Goal: Information Seeking & Learning: Learn about a topic

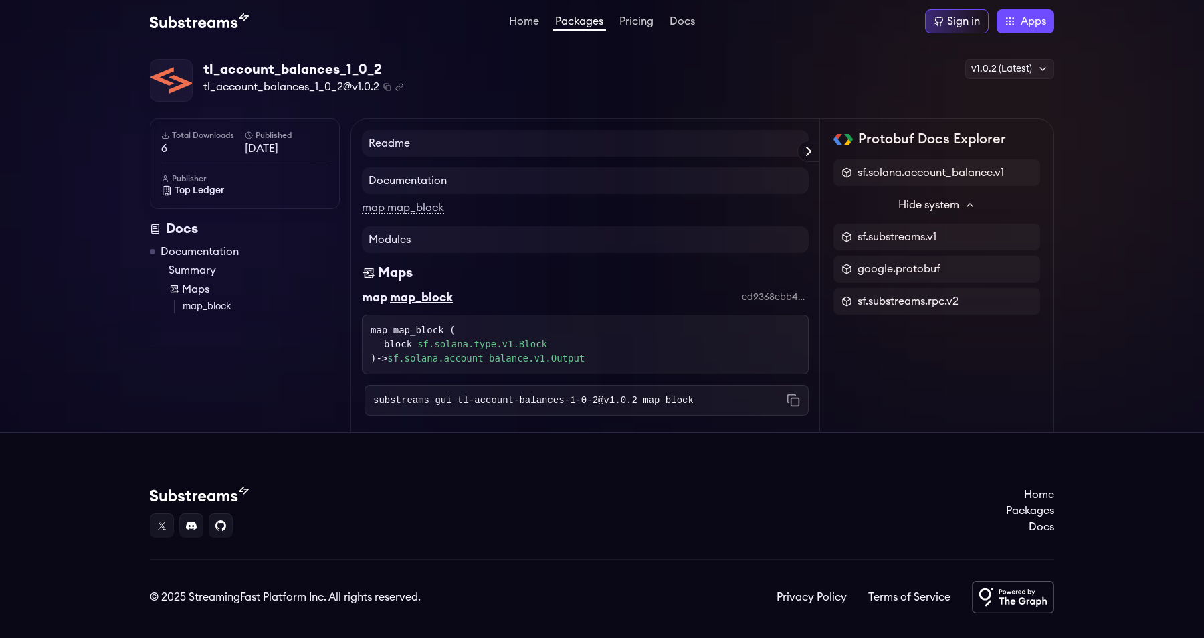
scroll to position [29, 0]
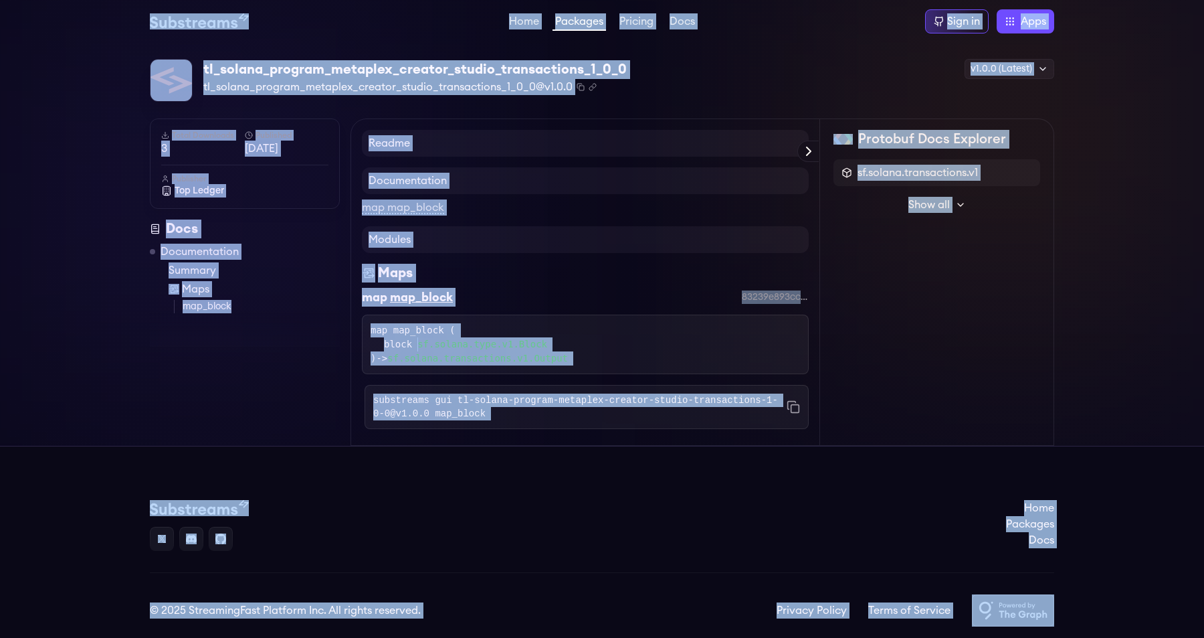
copy body "Home Packages Pricing Docs Sign in Apps Subgraph Studio Graph Explorer Substrea…"
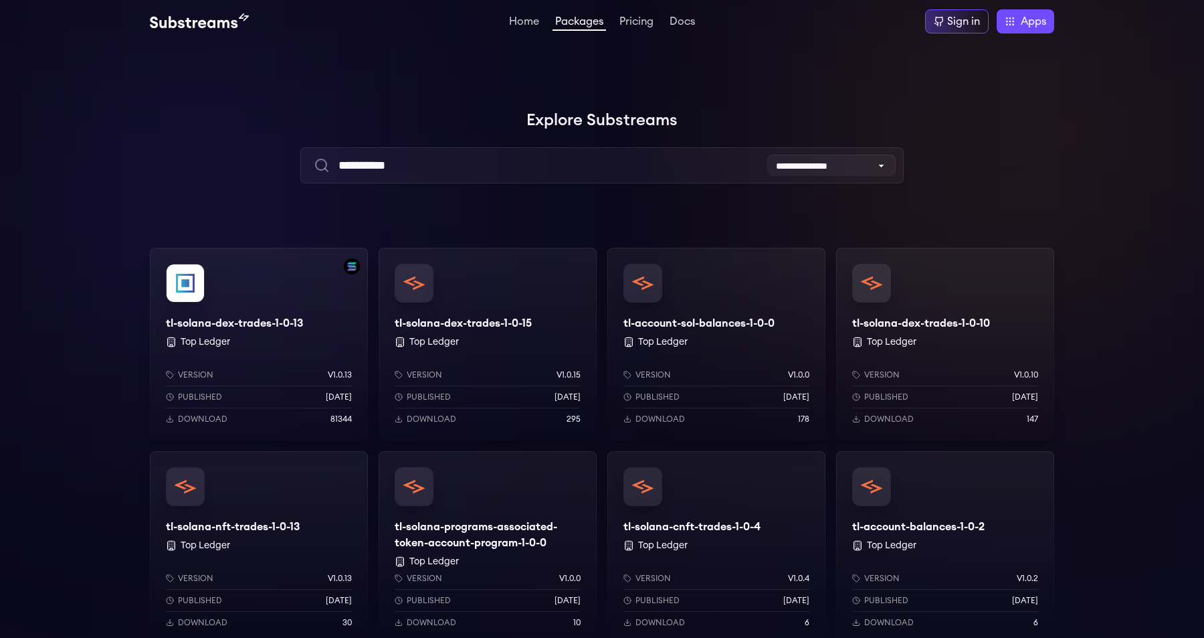
click at [217, 22] on img at bounding box center [199, 21] width 99 height 16
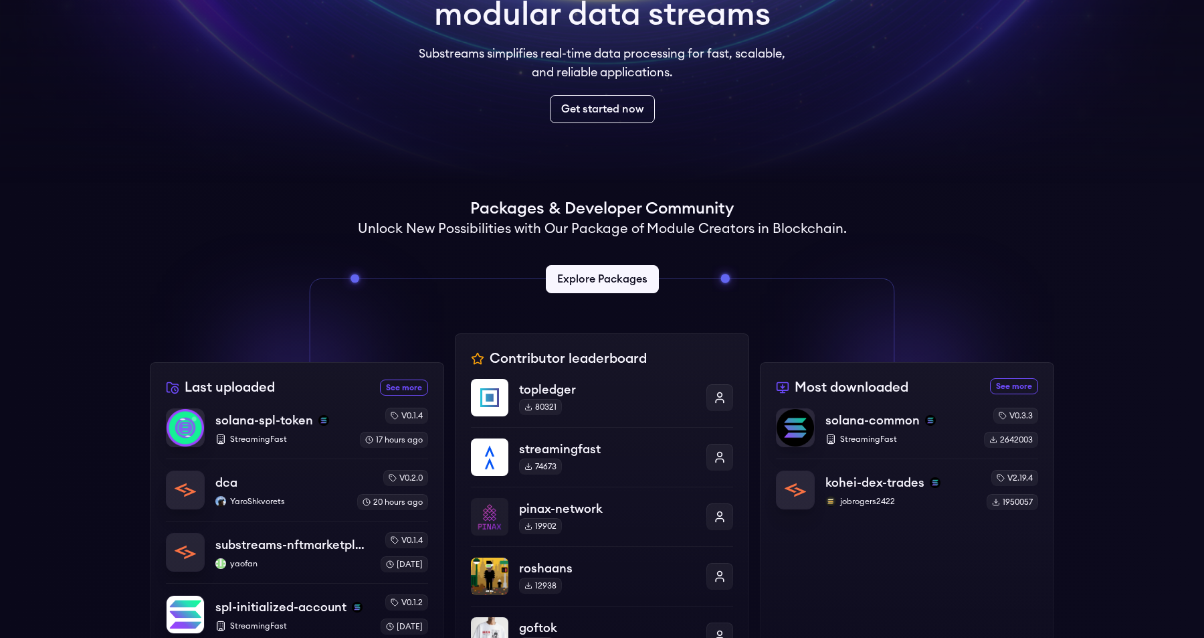
scroll to position [368, 0]
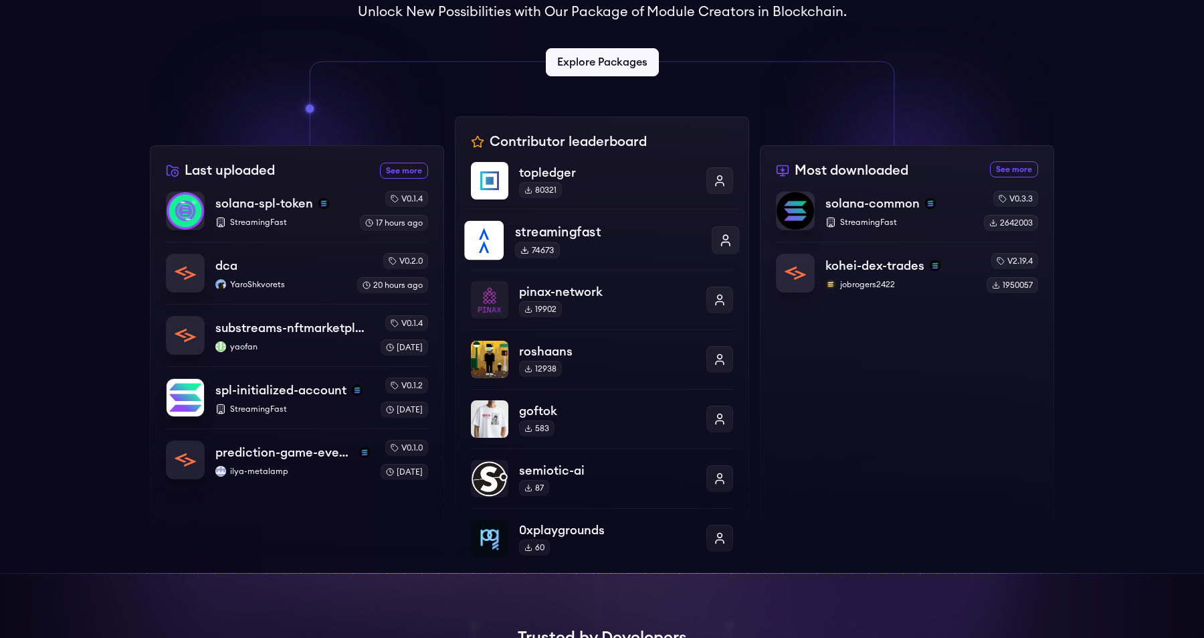
click at [585, 233] on p "streamingfast" at bounding box center [607, 231] width 185 height 19
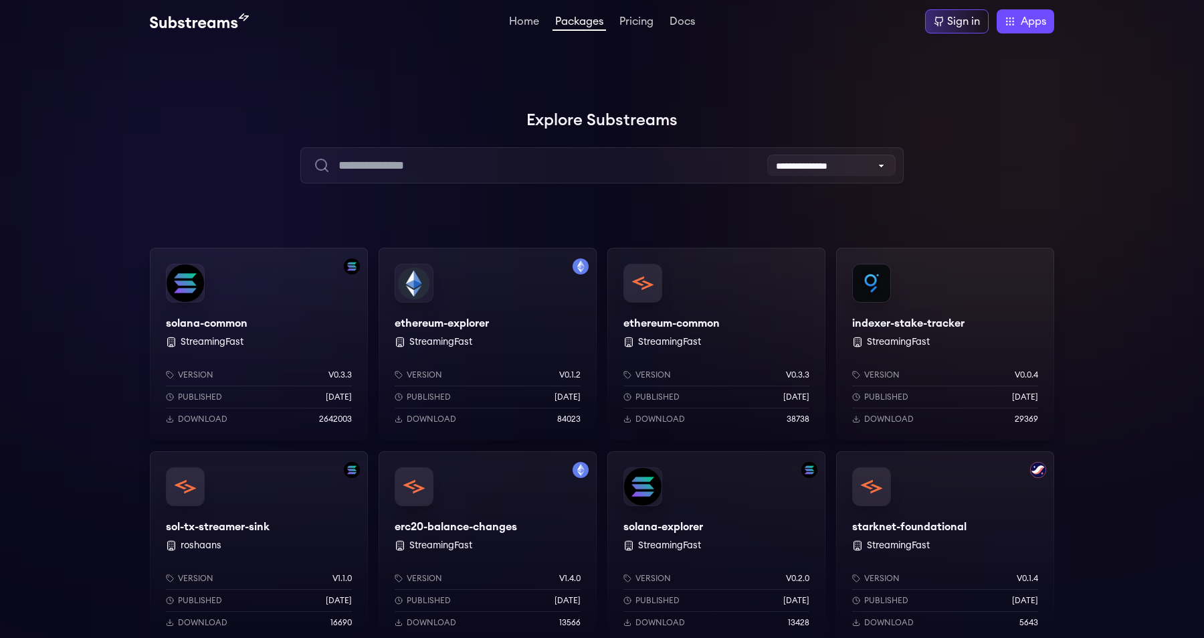
click at [242, 313] on div "solana-common StreamingFast Version v0.3.3 Published 7 months ago Download 2642…" at bounding box center [259, 344] width 218 height 193
click at [85, 263] on div at bounding box center [200, 200] width 401 height 401
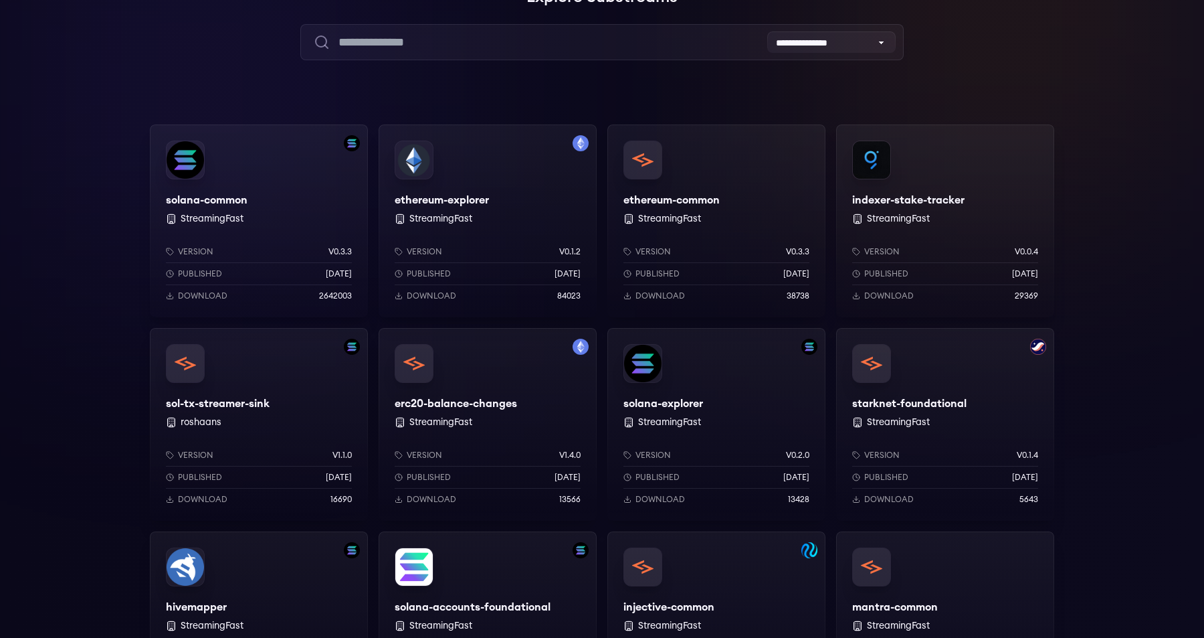
scroll to position [143, 0]
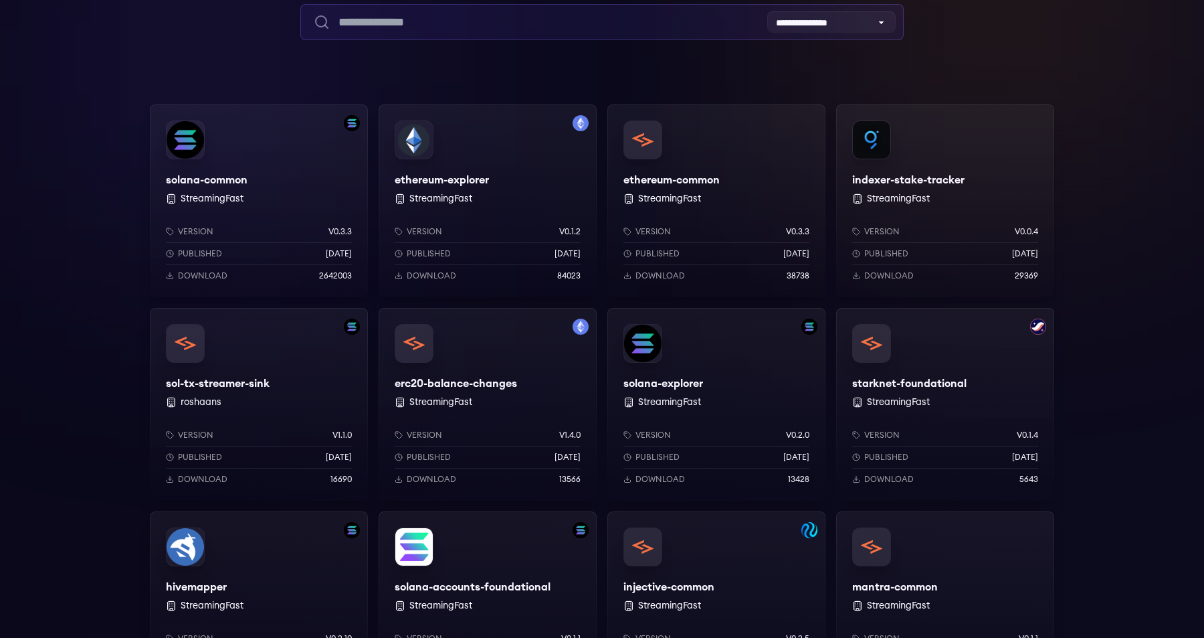
click at [496, 29] on input "text" at bounding box center [601, 22] width 603 height 36
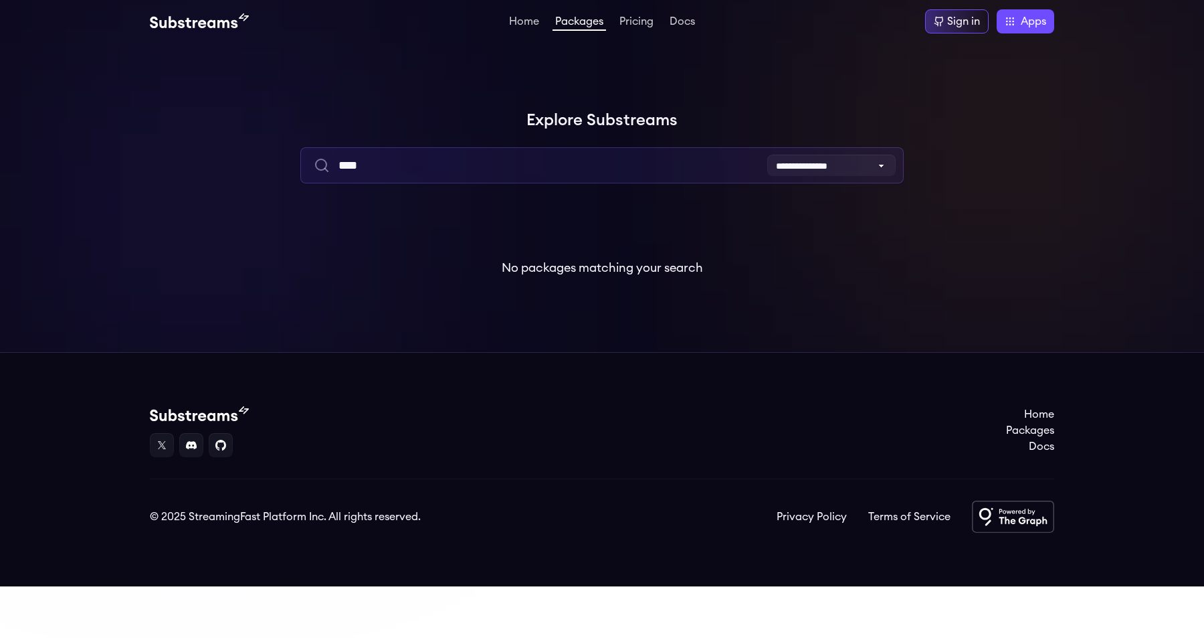
click at [340, 162] on input "****" at bounding box center [601, 165] width 603 height 36
type input "*"
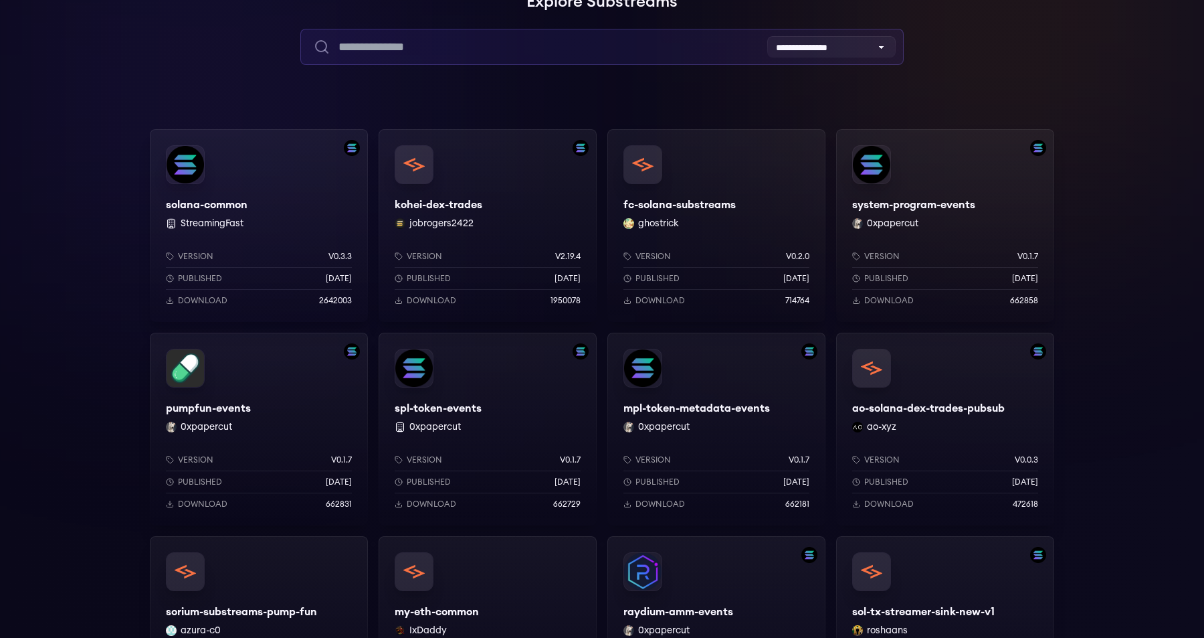
scroll to position [125, 0]
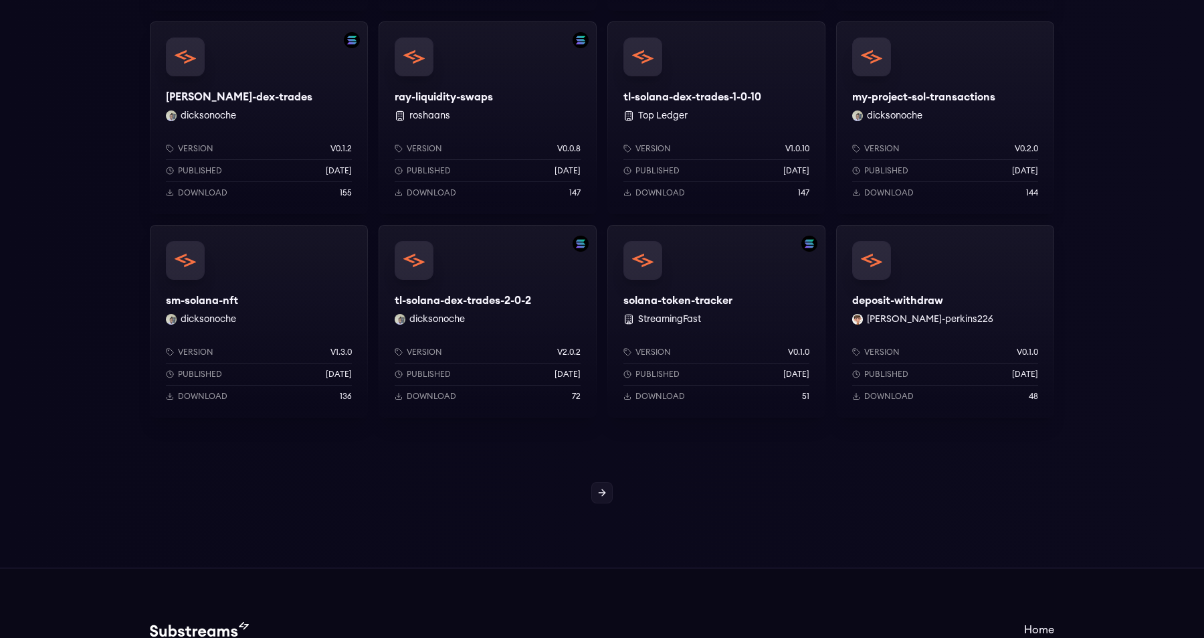
scroll to position [1040, 0]
type input "******"
click at [605, 488] on icon at bounding box center [602, 491] width 11 height 11
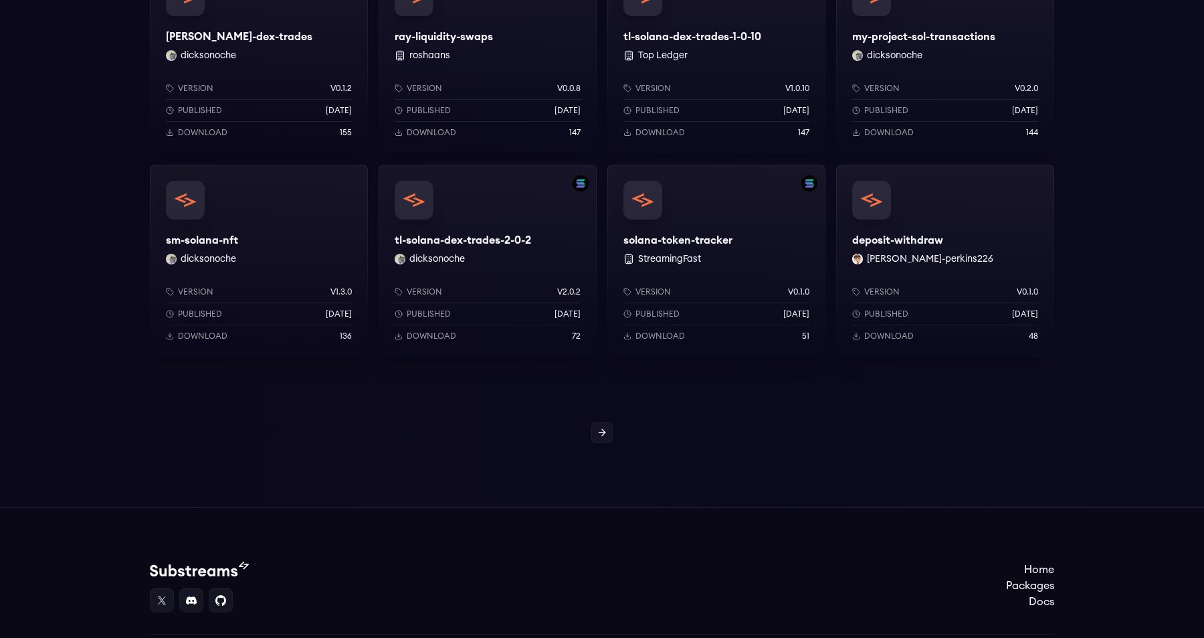
scroll to position [1101, 0]
click at [603, 431] on icon at bounding box center [602, 431] width 6 height 0
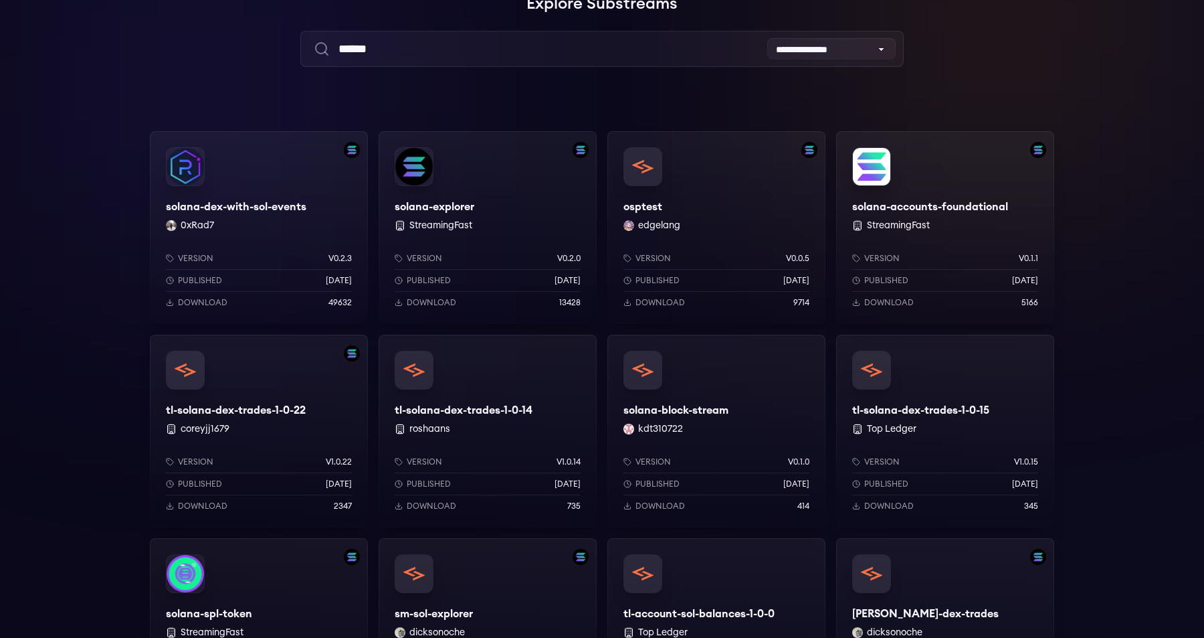
scroll to position [114, 0]
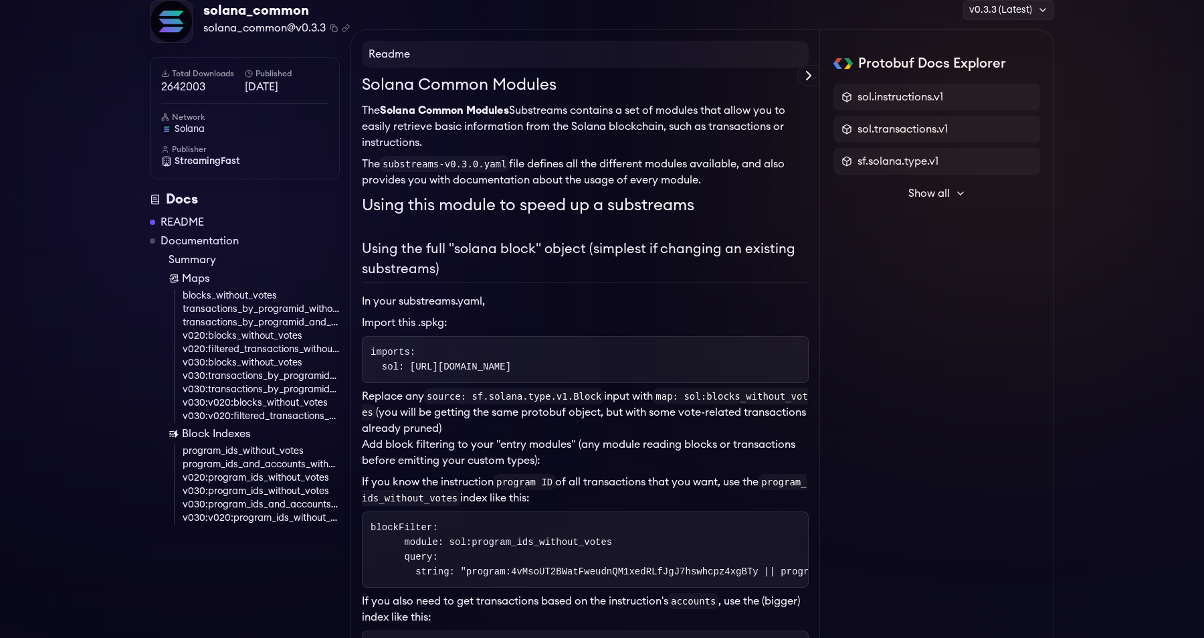
scroll to position [121, 0]
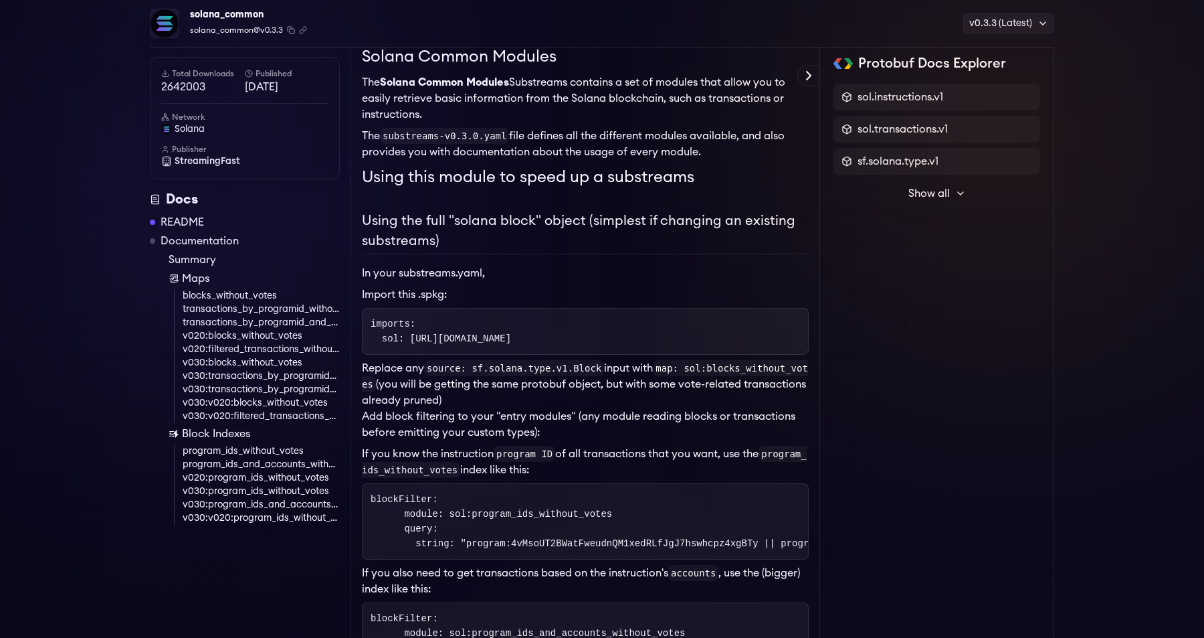
click at [197, 273] on link "Maps" at bounding box center [254, 278] width 171 height 16
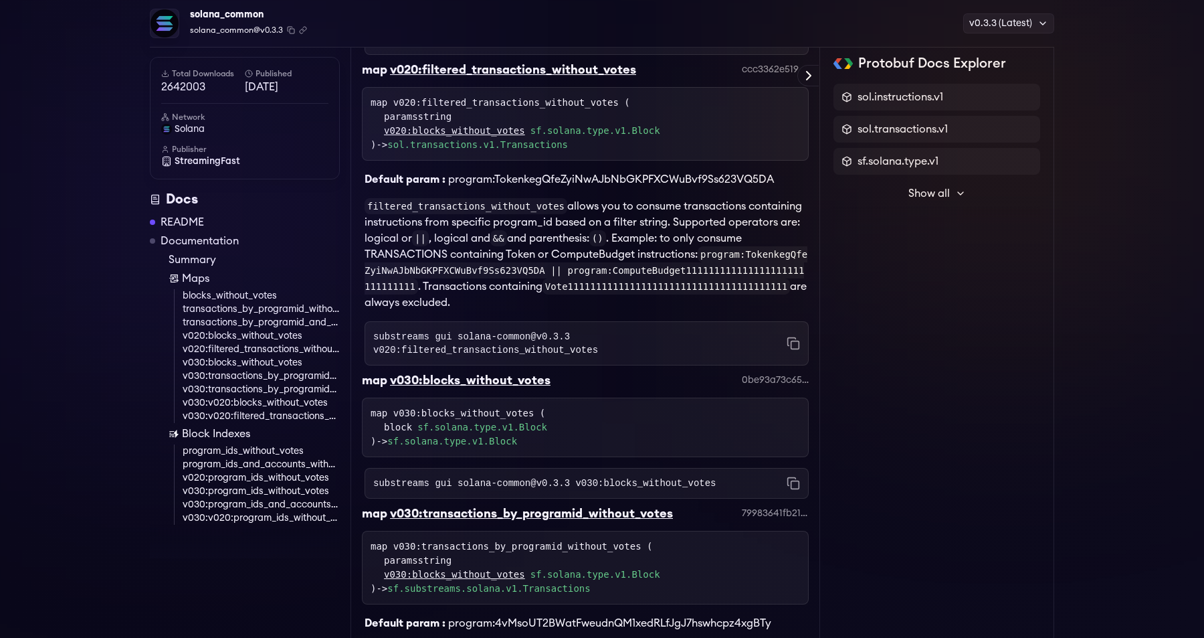
scroll to position [3254, 0]
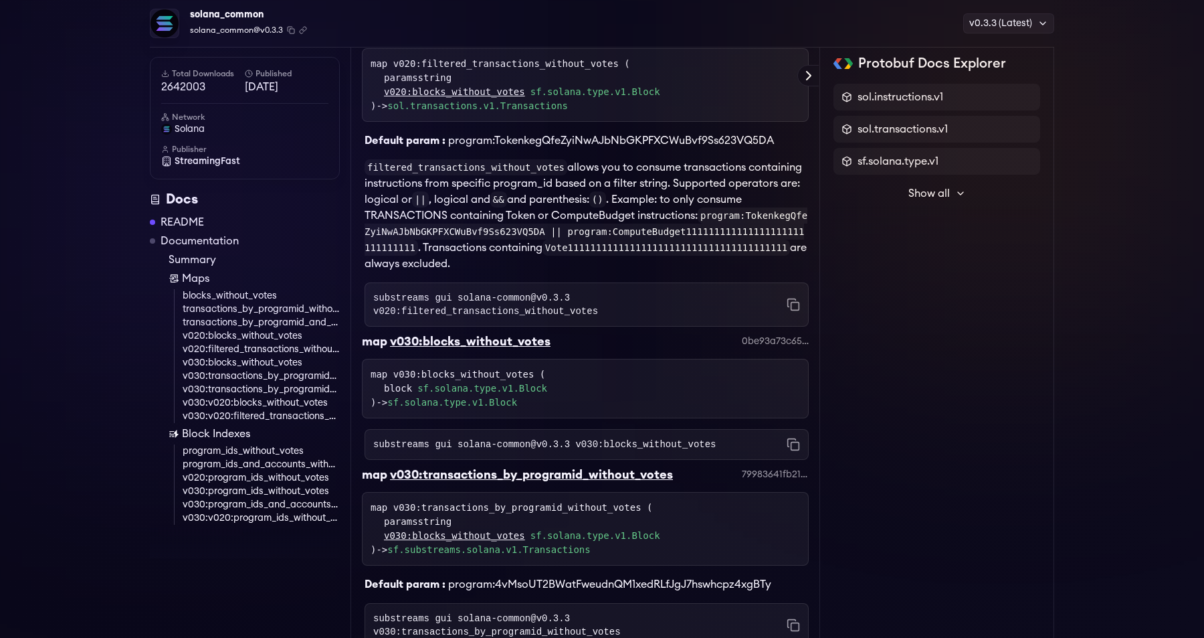
click at [498, 326] on div "substreams gui solana-common@v0.3.3 v020:filtered_transactions_without_votes Co…" at bounding box center [587, 304] width 444 height 44
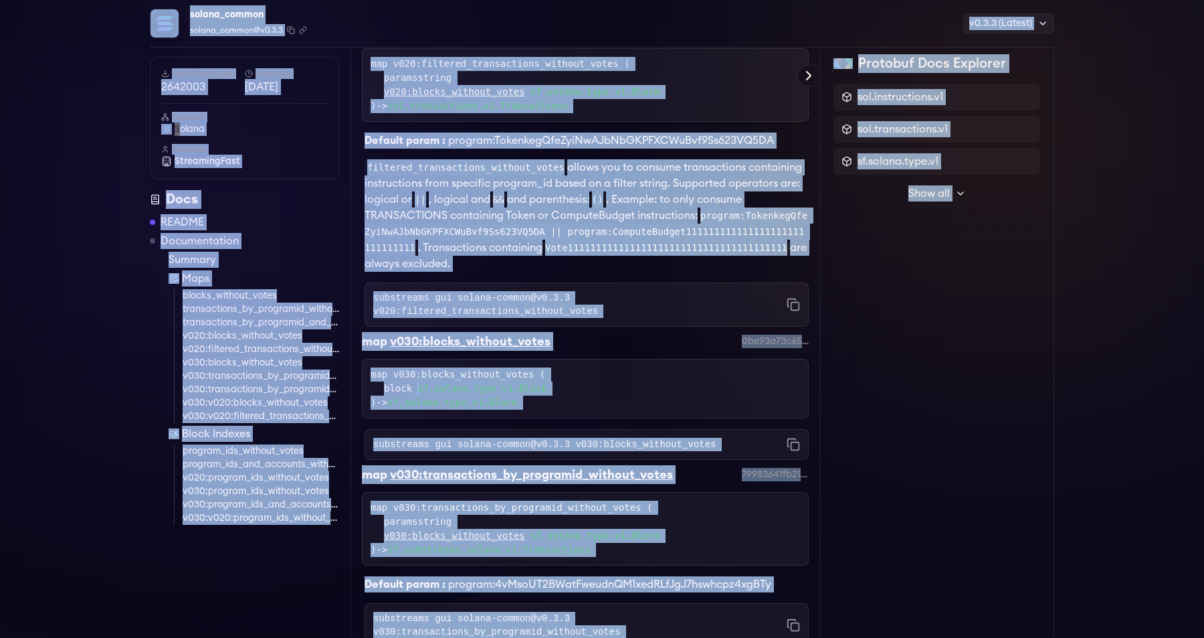
copy body "Home Packages Pricing Docs Sign in Apps Subgraph Studio Graph Explorer Substrea…"
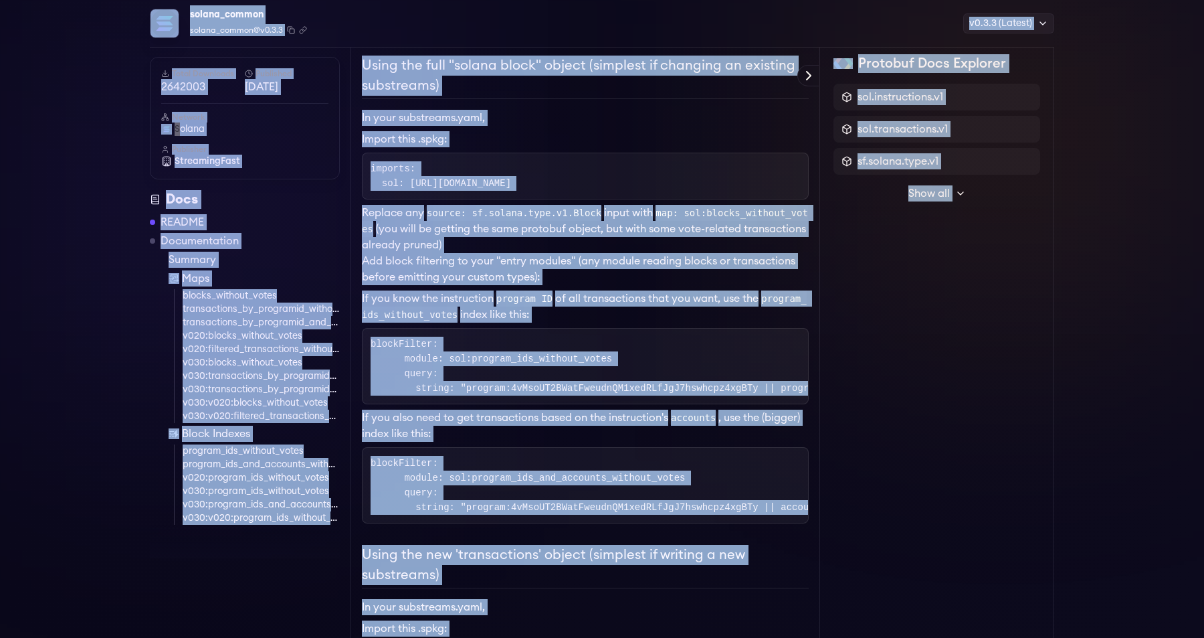
scroll to position [248, 0]
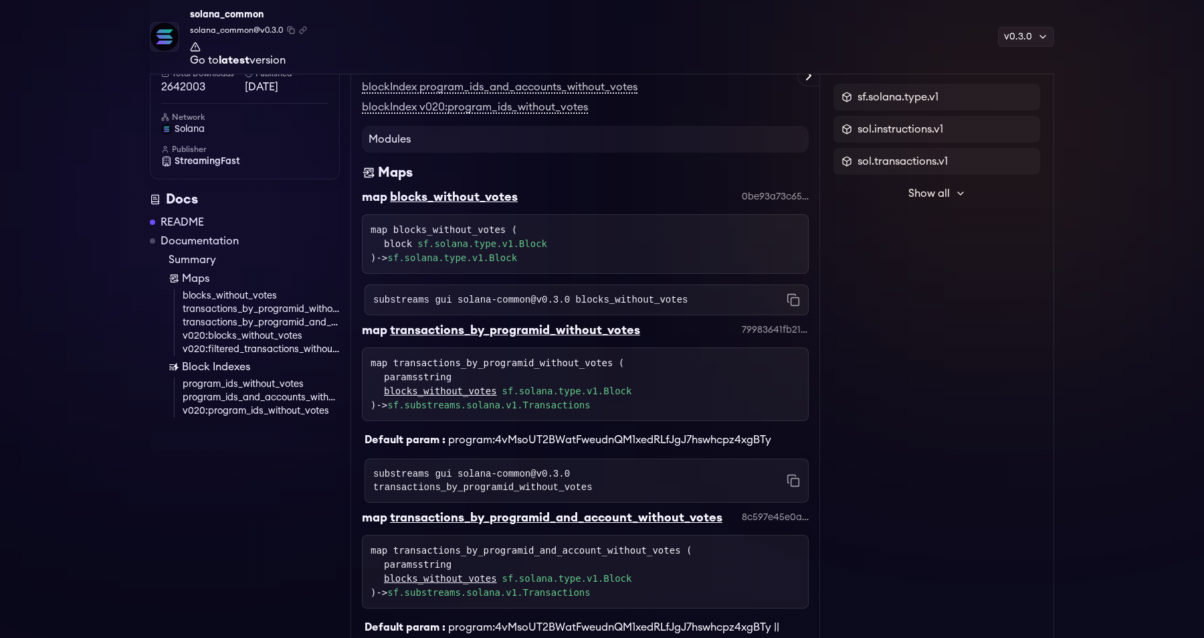
scroll to position [2209, 0]
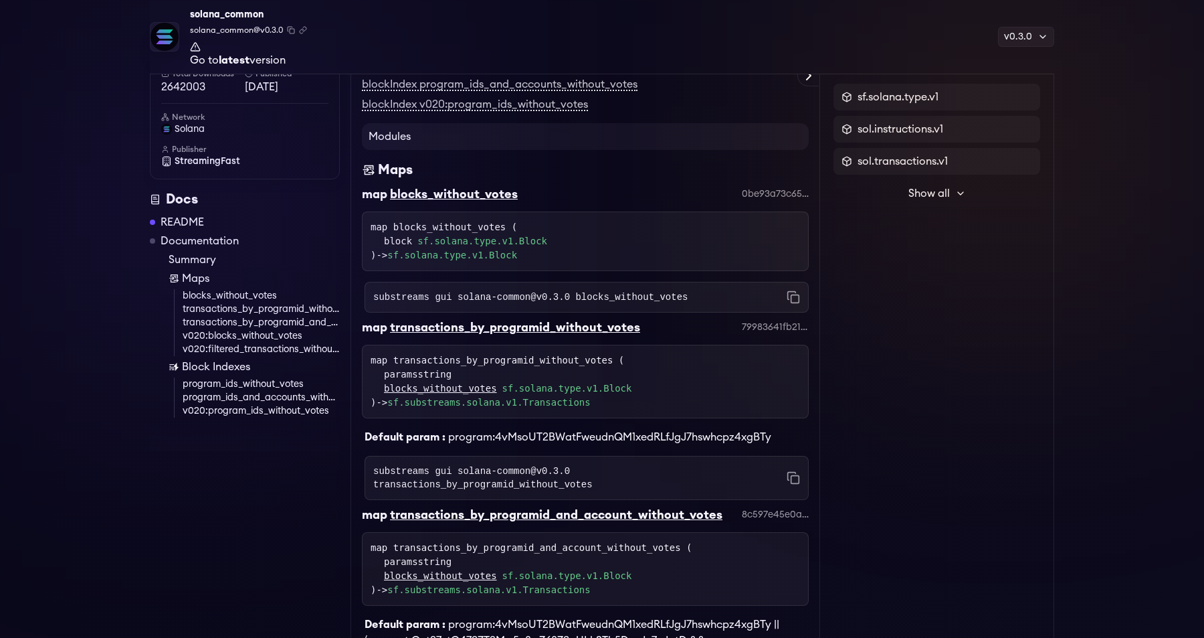
click at [257, 60] on link "Go to latest version" at bounding box center [248, 53] width 117 height 24
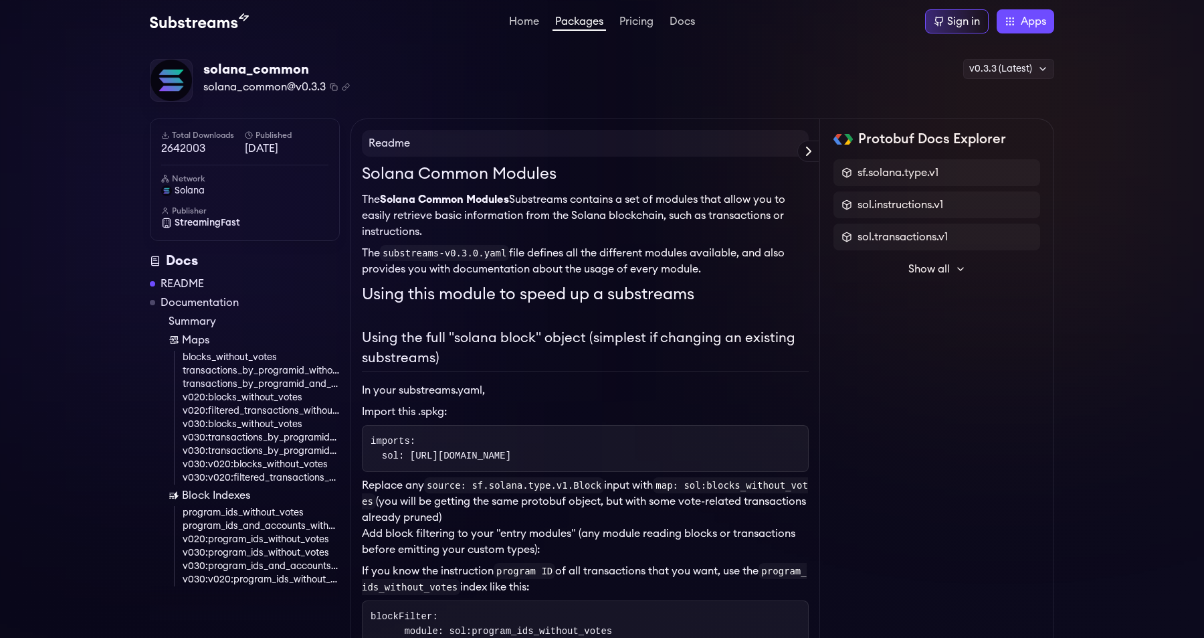
click at [514, 391] on p "In your substreams.yaml," at bounding box center [585, 390] width 447 height 16
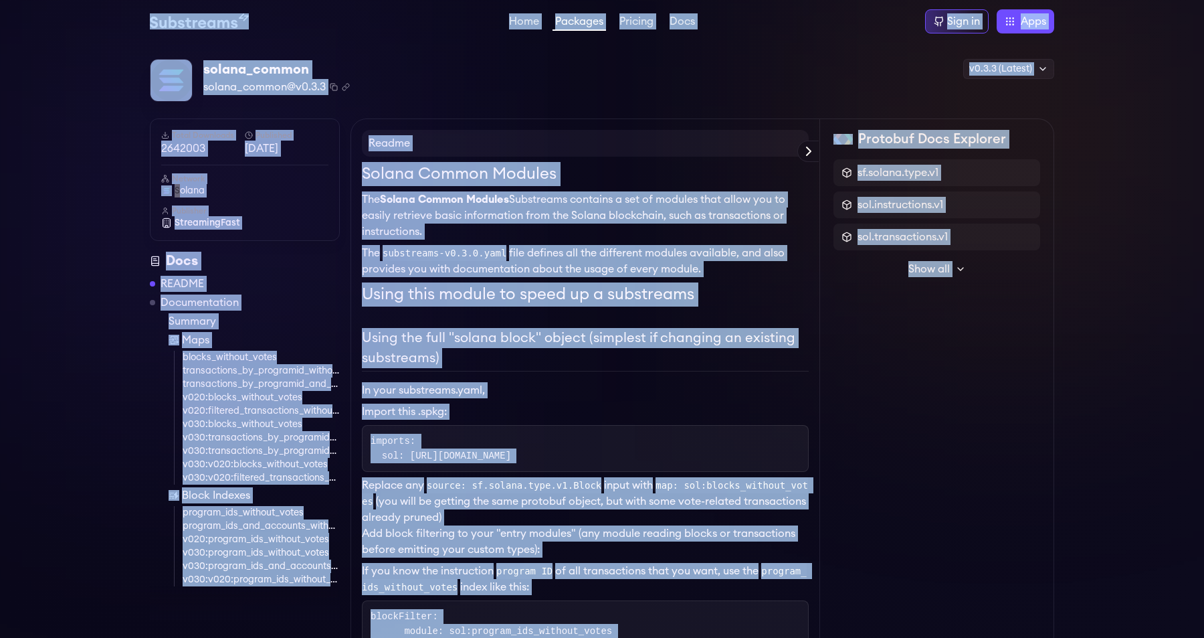
copy body "Home Packages Pricing Docs Sign in Apps Subgraph Studio Graph Explorer [DOMAIN_…"
click at [547, 409] on li "Import this .spkg:" at bounding box center [585, 411] width 447 height 16
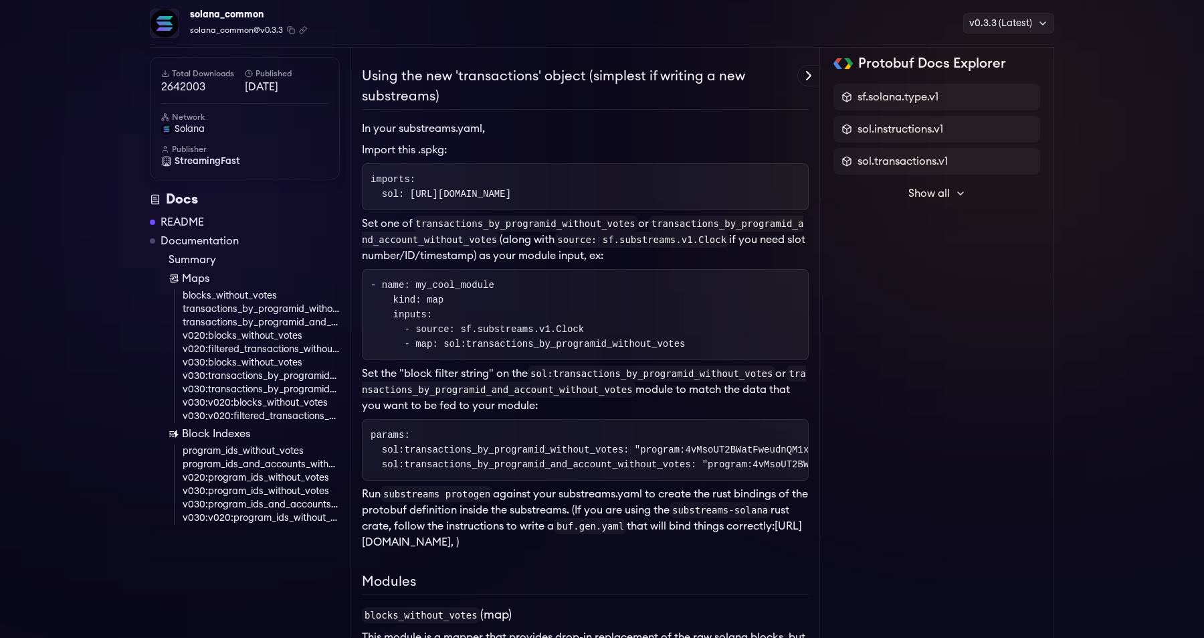
scroll to position [757, 0]
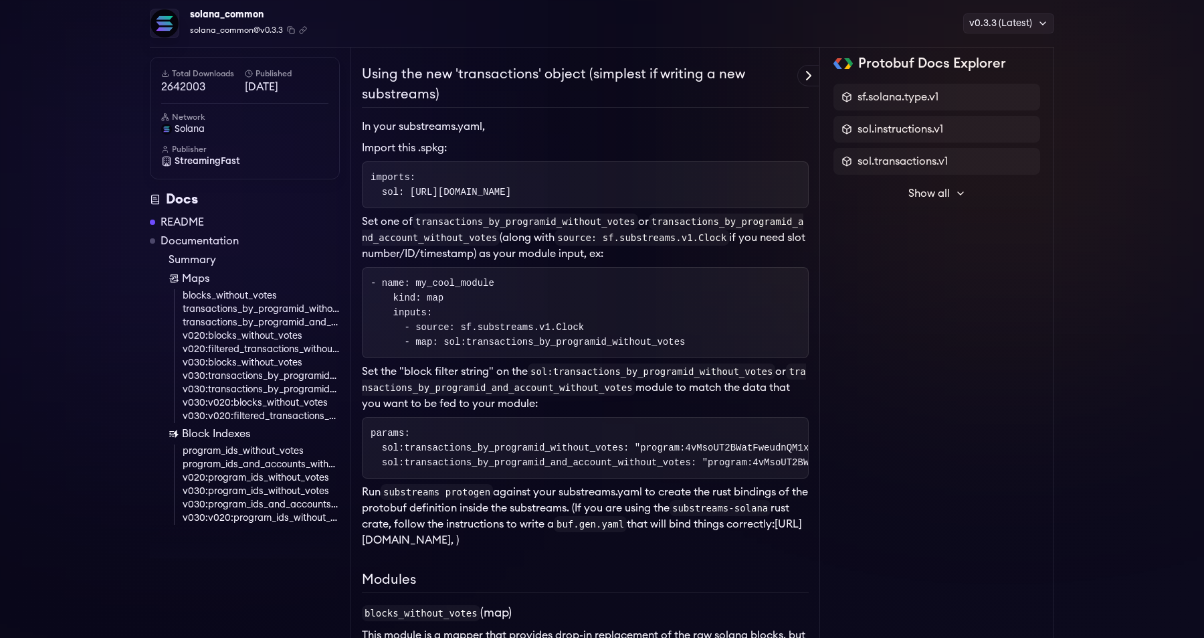
click at [516, 383] on code "transactions_by_programid_and_account_without_votes" at bounding box center [584, 379] width 444 height 32
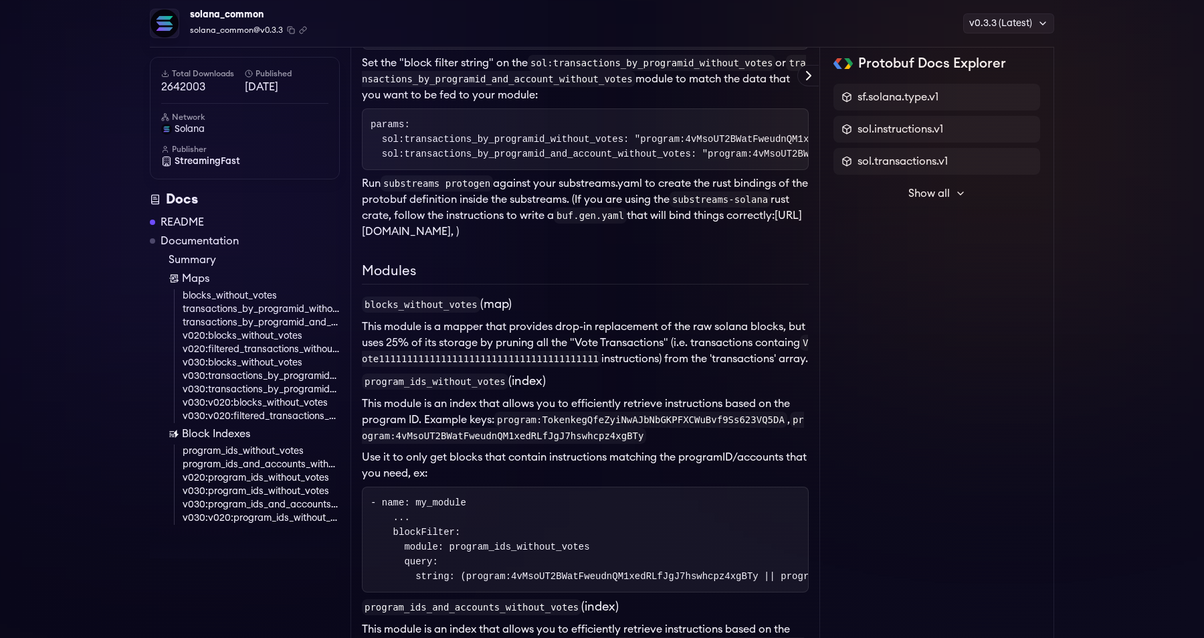
scroll to position [1067, 0]
click at [922, 189] on span "Show all" at bounding box center [928, 193] width 41 height 16
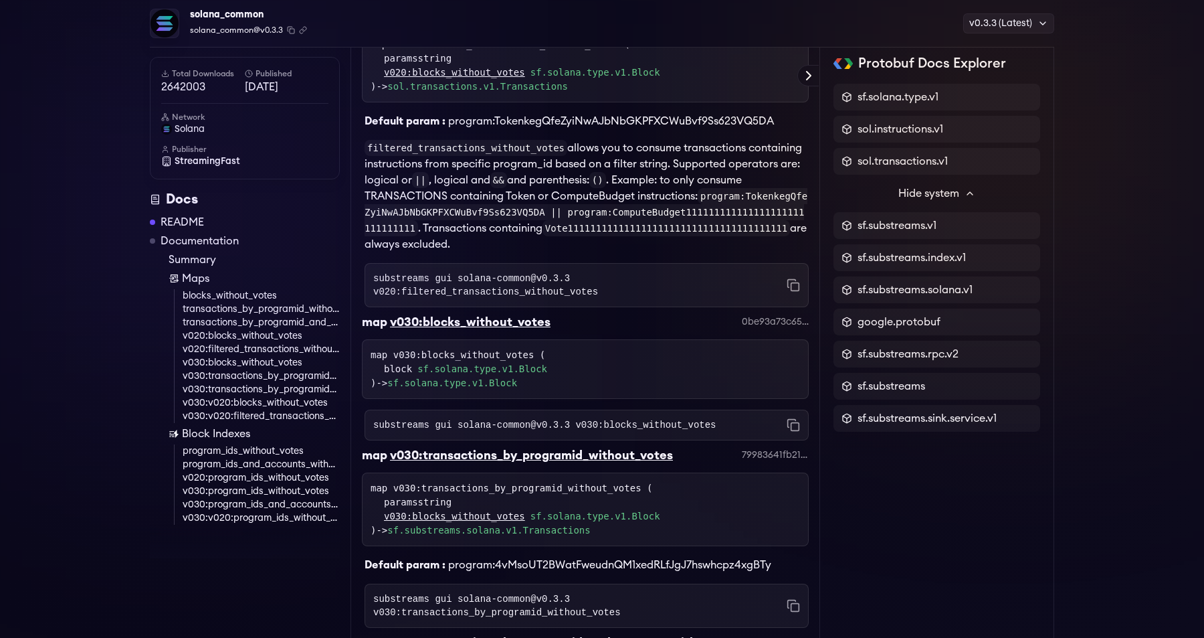
scroll to position [3274, 0]
